Goal: Find specific page/section: Find specific page/section

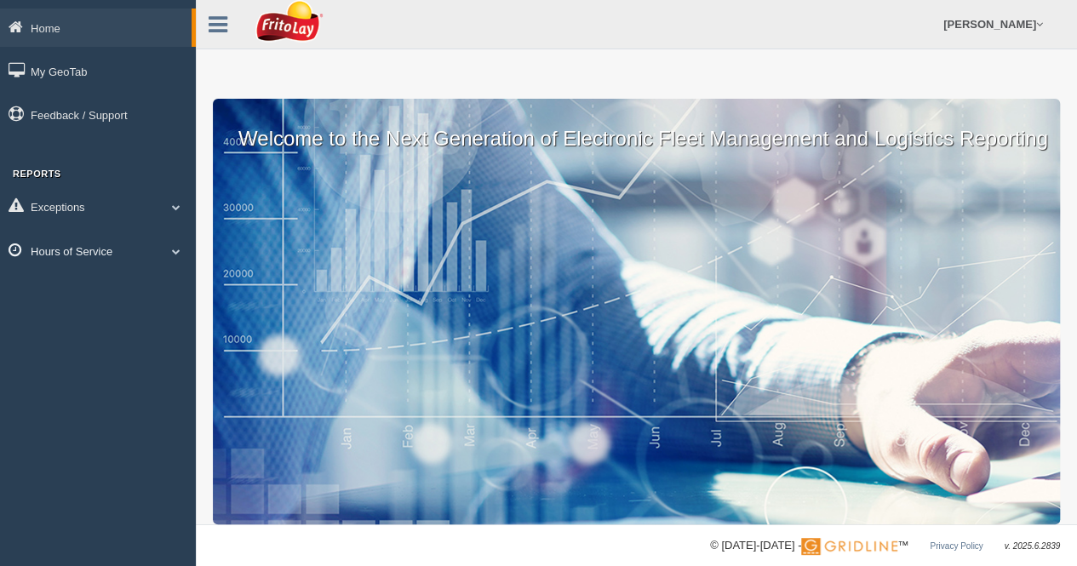
click at [175, 254] on span at bounding box center [176, 251] width 22 height 9
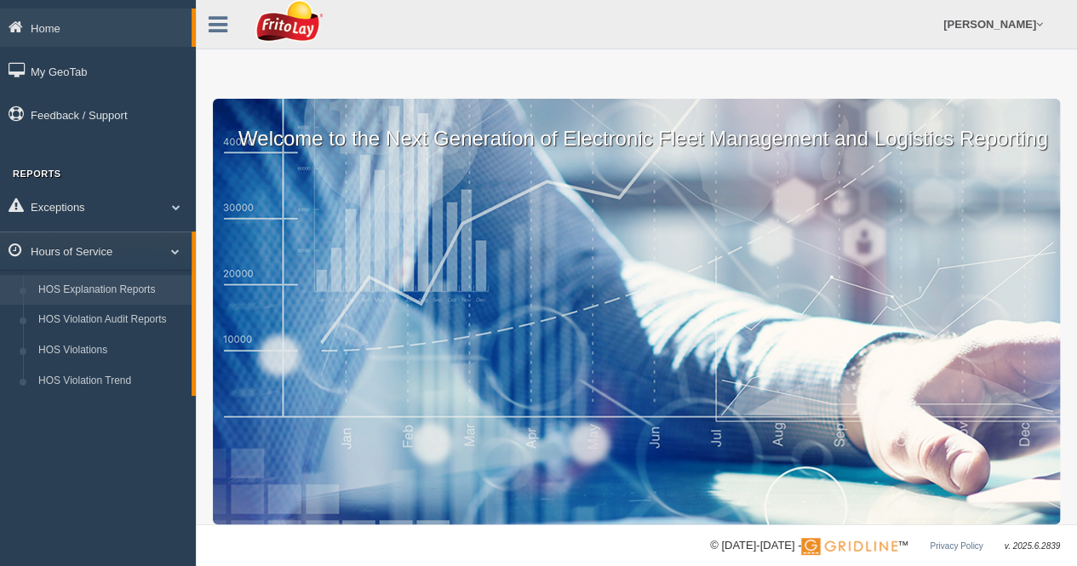
click at [136, 292] on link "HOS Explanation Reports" at bounding box center [111, 290] width 161 height 31
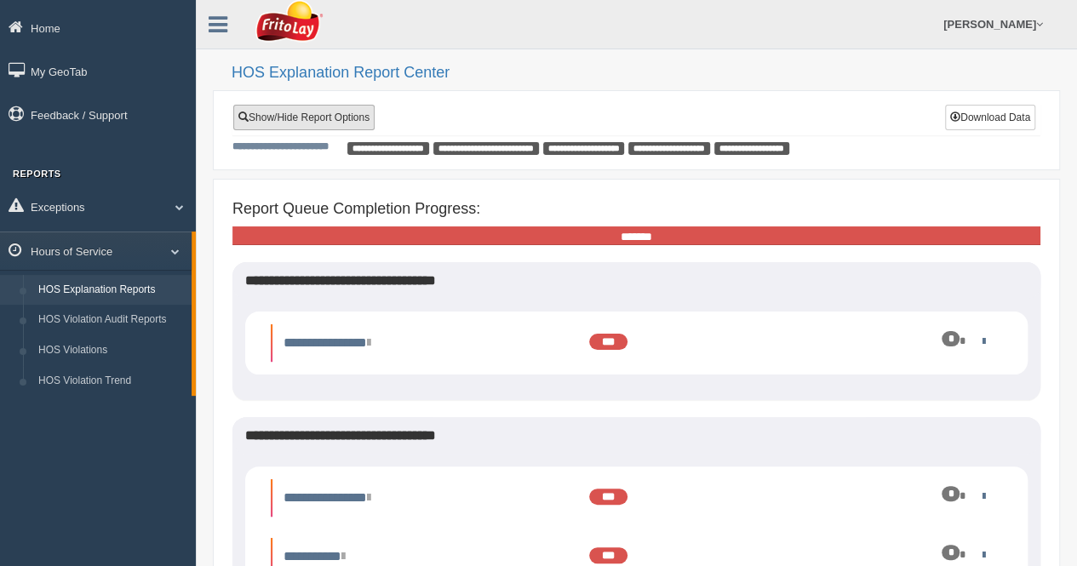
click at [322, 122] on link "Show/Hide Report Options" at bounding box center [303, 118] width 141 height 26
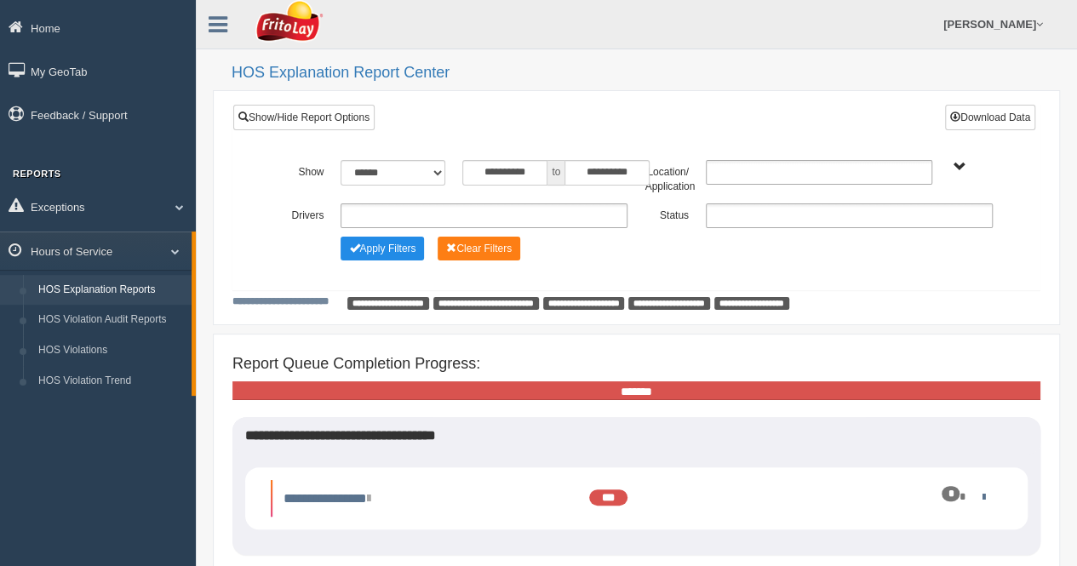
click at [436, 208] on ul at bounding box center [484, 215] width 287 height 25
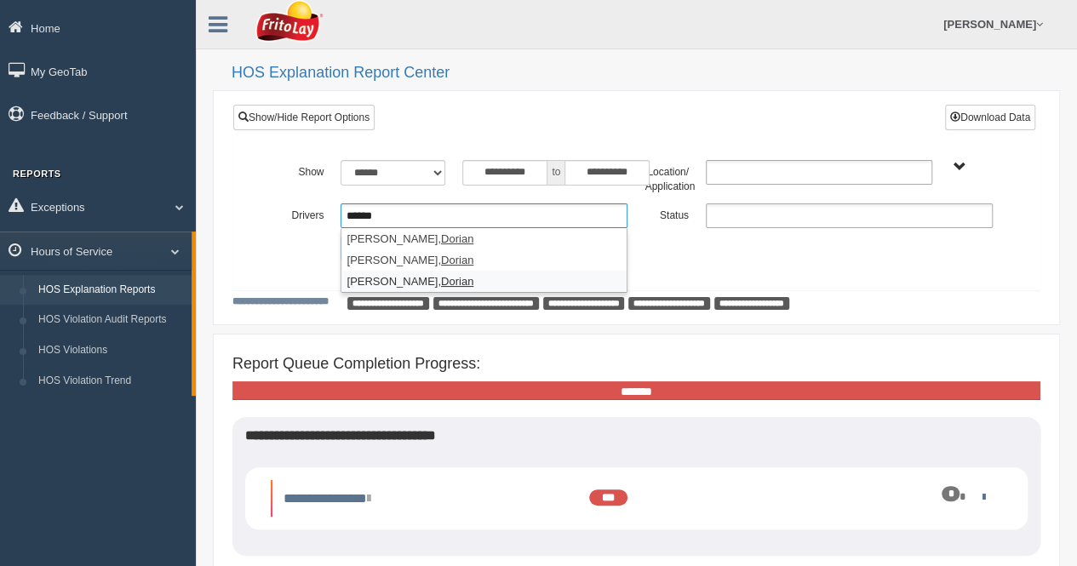
type input "******"
click at [364, 278] on li "Scouten, Dorian" at bounding box center [483, 281] width 285 height 21
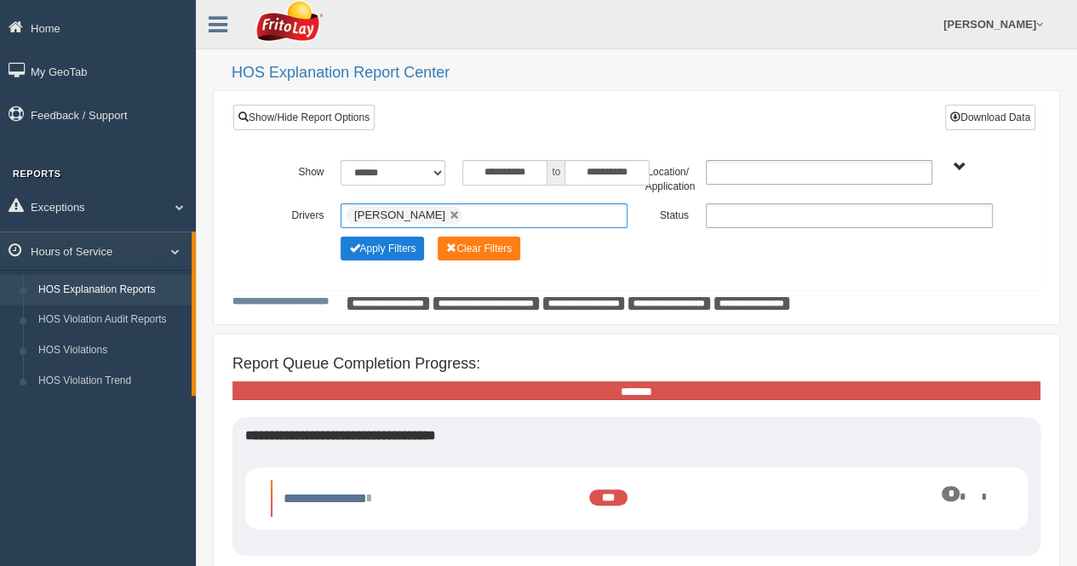
click at [382, 255] on button "Apply Filters" at bounding box center [382, 249] width 83 height 24
